Goal: Transaction & Acquisition: Purchase product/service

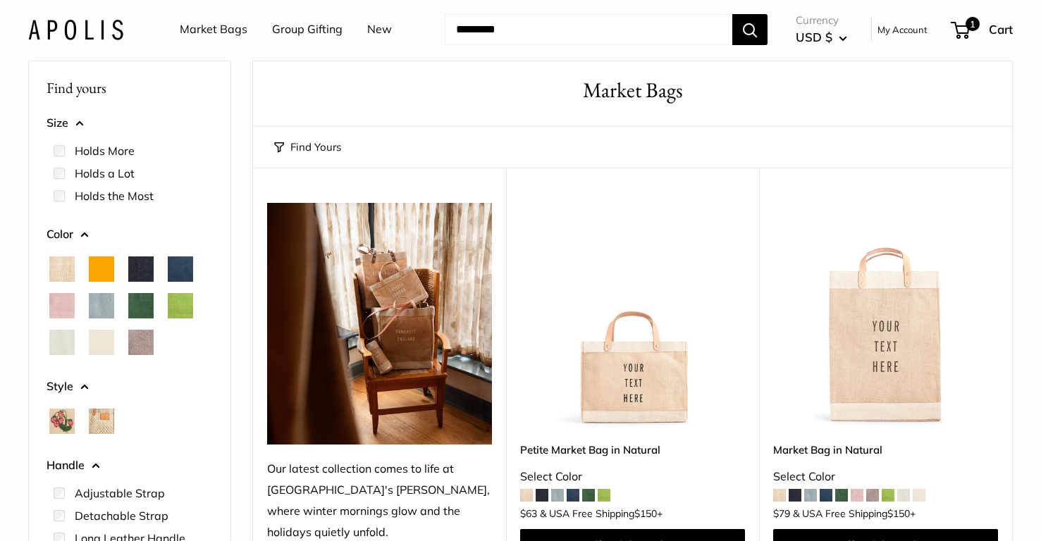
click at [0, 0] on img at bounding box center [0, 0] width 0 height 0
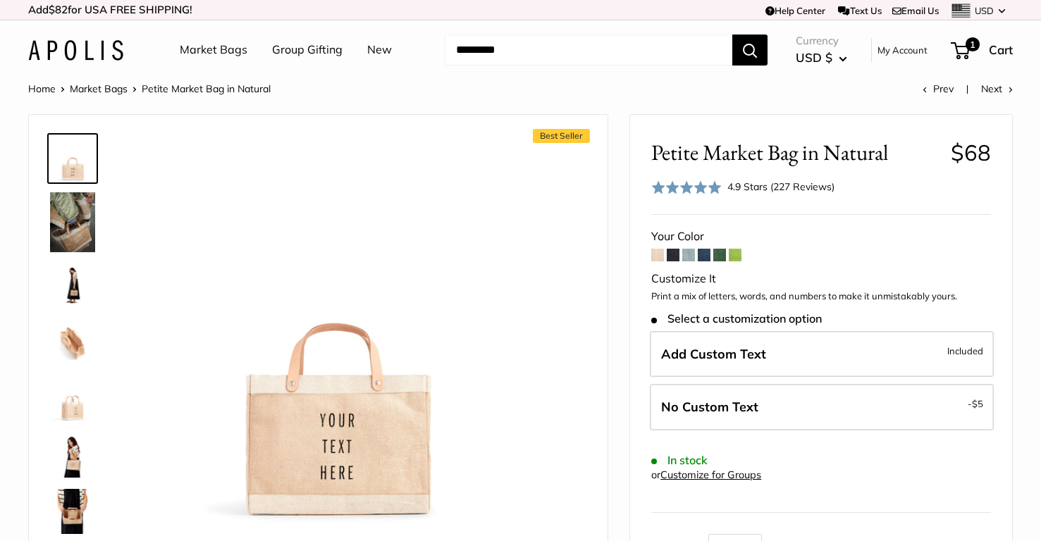
click at [495, 44] on input "Search..." at bounding box center [589, 50] width 288 height 31
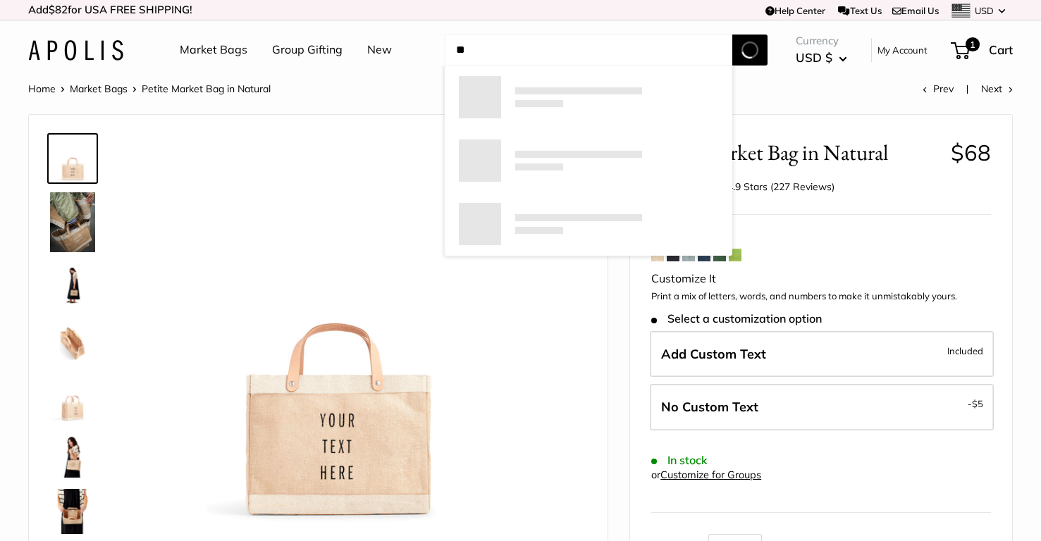
type input "*"
